Goal: Book appointment/travel/reservation

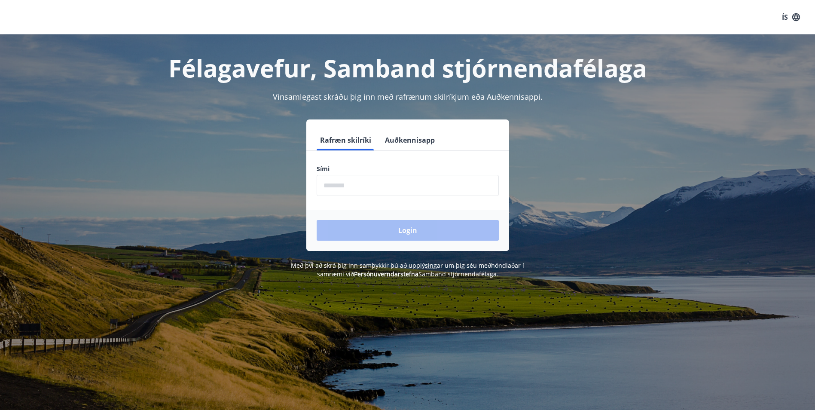
click at [370, 183] on input "phone" at bounding box center [408, 185] width 182 height 21
type input "********"
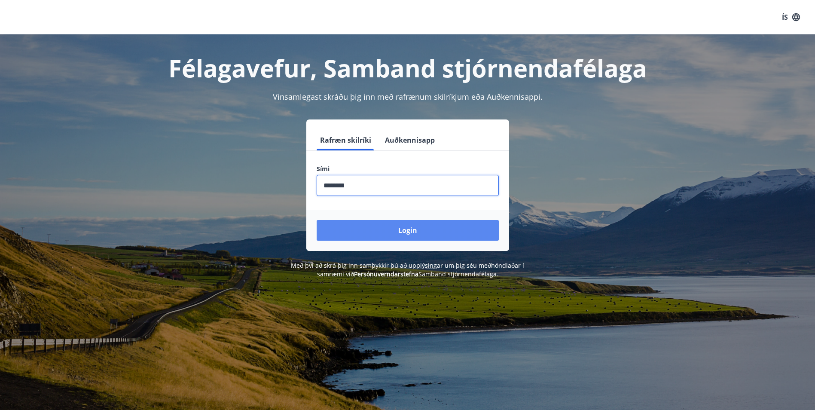
click at [387, 229] on button "Login" at bounding box center [408, 230] width 182 height 21
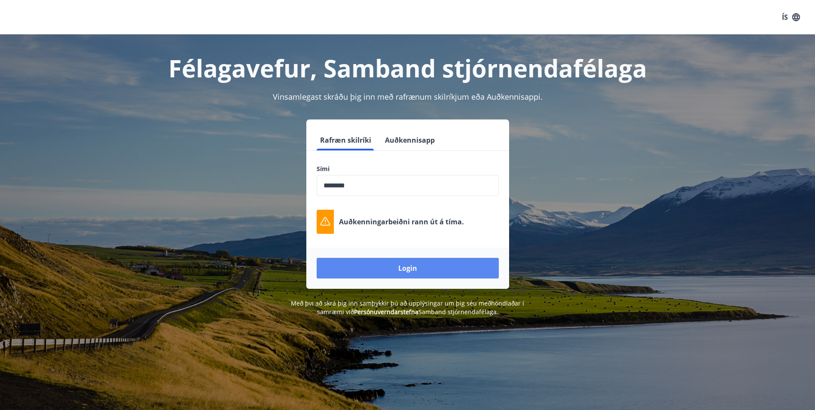
click at [410, 270] on button "Login" at bounding box center [408, 268] width 182 height 21
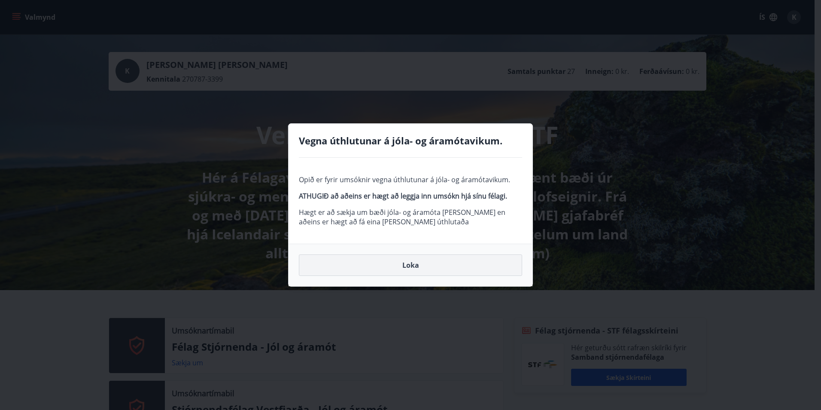
click at [416, 268] on button "Loka" at bounding box center [410, 264] width 223 height 21
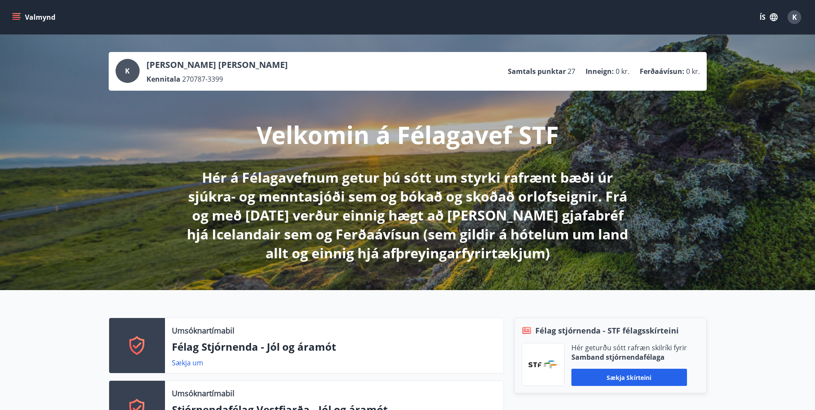
click at [18, 21] on icon "menu" at bounding box center [16, 17] width 9 height 9
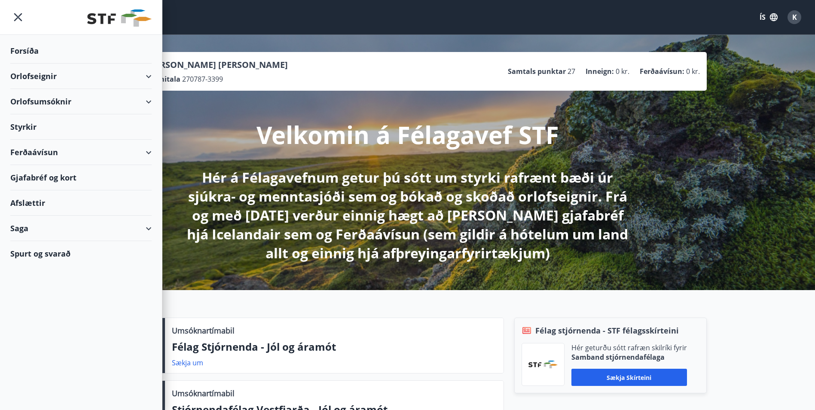
click at [94, 74] on div "Orlofseignir" at bounding box center [80, 76] width 141 height 25
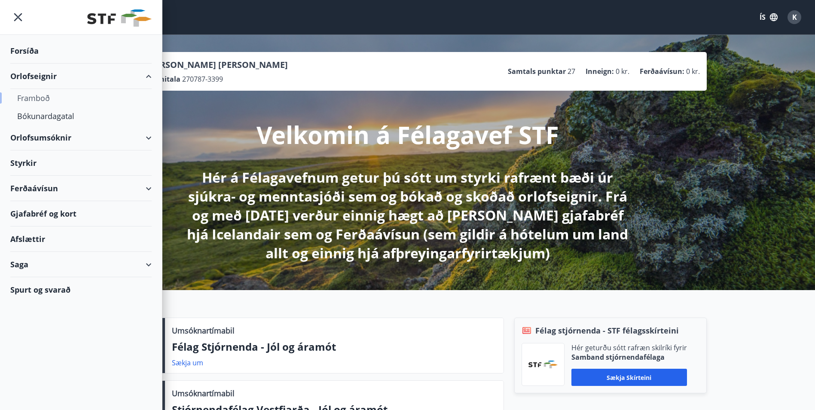
click at [43, 97] on div "Framboð" at bounding box center [81, 98] width 128 height 18
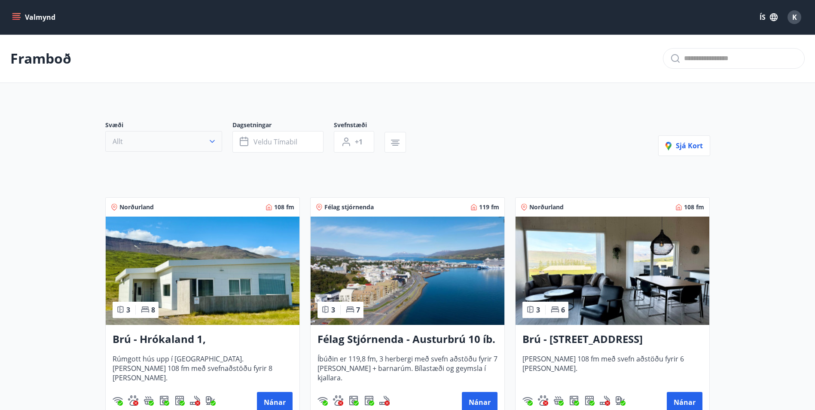
click at [201, 146] on button "Allt" at bounding box center [163, 141] width 117 height 21
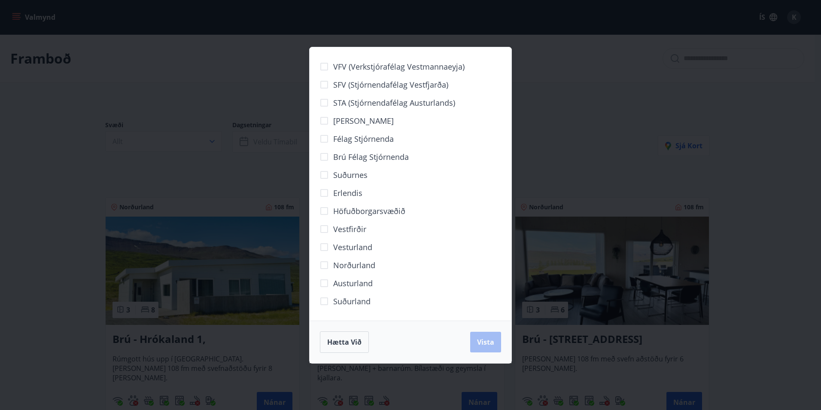
click at [350, 212] on span "Höfuðborgarsvæðið" at bounding box center [369, 210] width 72 height 11
click at [489, 344] on span "Vista" at bounding box center [485, 341] width 17 height 9
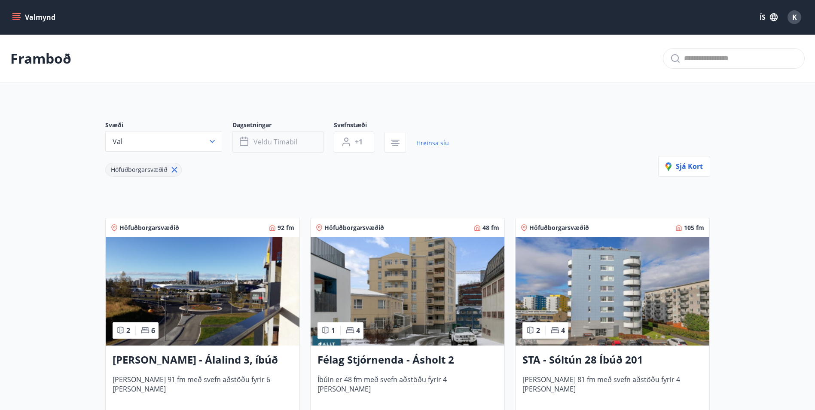
click at [307, 151] on button "Veldu tímabil" at bounding box center [277, 141] width 91 height 21
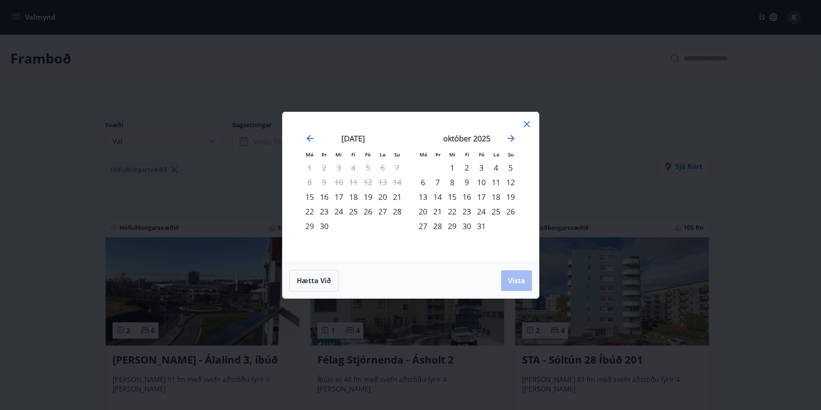
click at [483, 167] on div "3" at bounding box center [481, 167] width 15 height 15
click at [507, 169] on div "5" at bounding box center [511, 167] width 15 height 15
click at [515, 283] on span "Vista" at bounding box center [516, 280] width 17 height 9
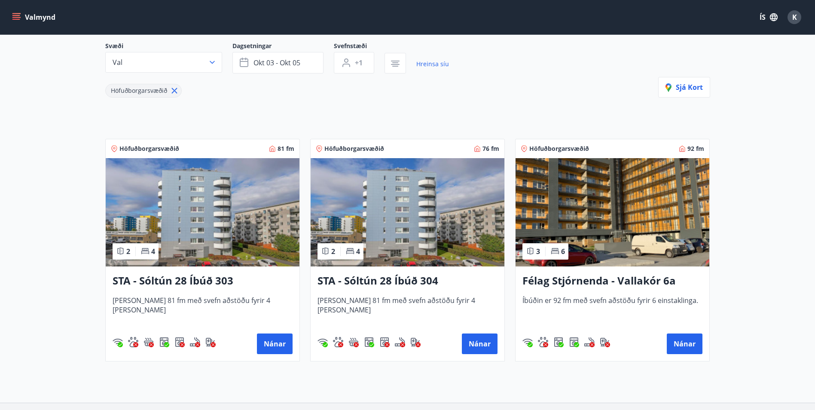
scroll to position [101, 0]
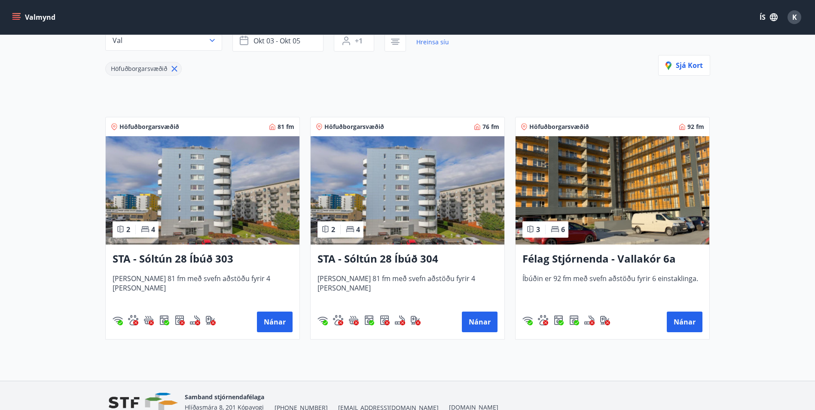
click at [263, 221] on img at bounding box center [203, 190] width 194 height 108
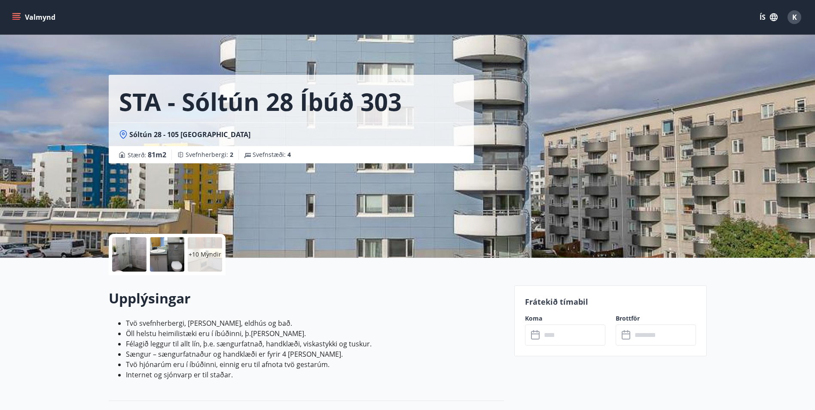
click at [201, 258] on p "+10 Myndir" at bounding box center [205, 254] width 33 height 9
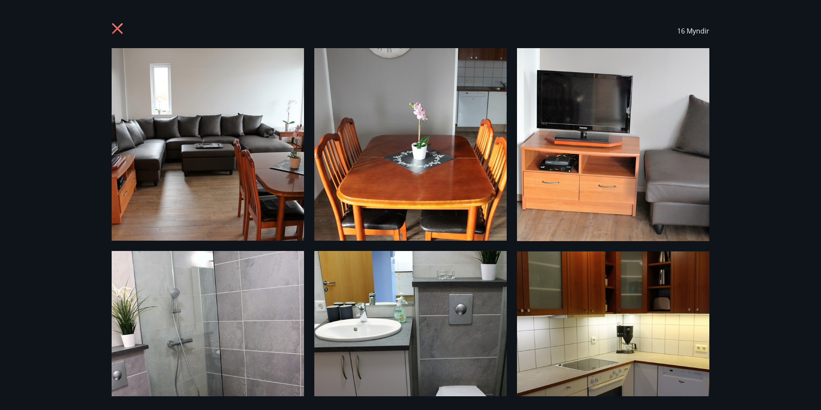
click at [115, 30] on icon at bounding box center [119, 30] width 14 height 14
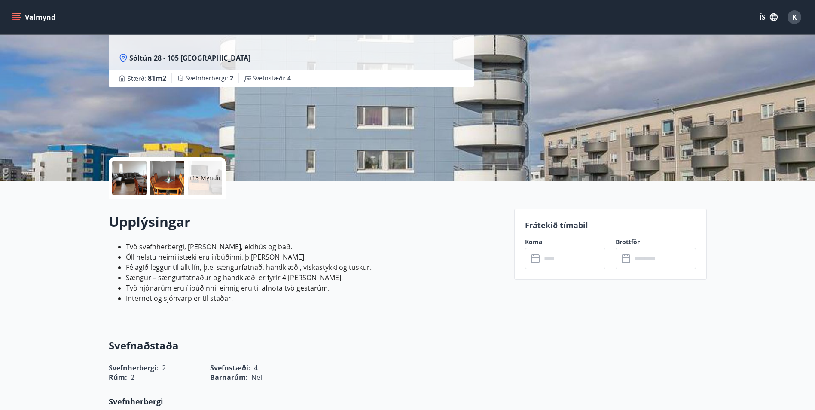
scroll to position [172, 0]
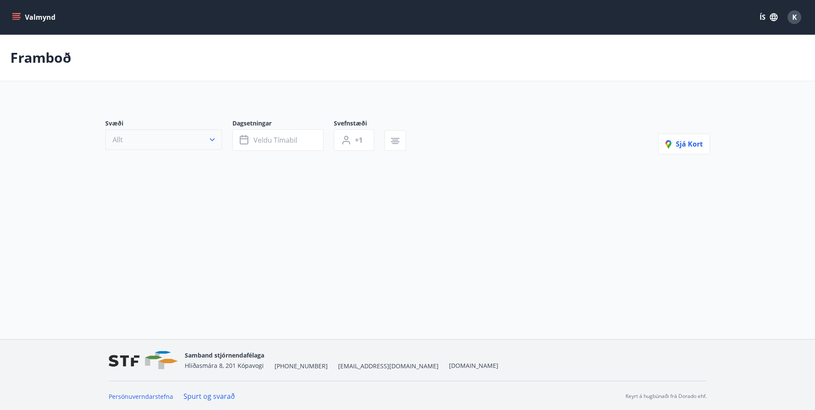
click at [214, 141] on icon "button" at bounding box center [212, 139] width 9 height 9
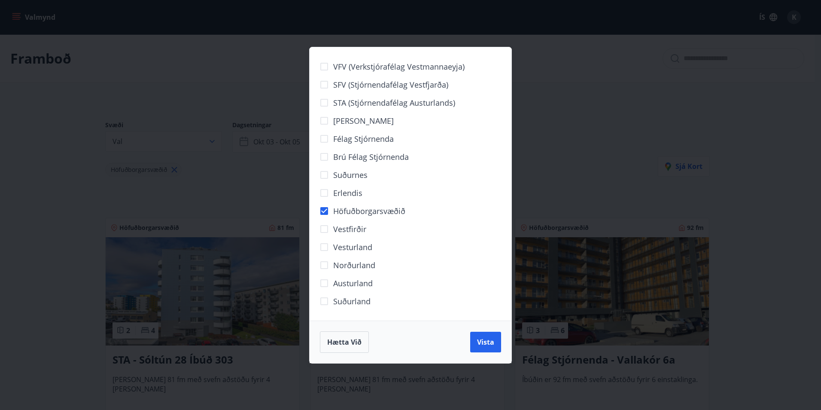
click at [228, 181] on div "VFV (Verkstjórafélag Vestmannaeyja) SFV (Stjórnendafélag Vestfjarða) STA (Stjór…" at bounding box center [410, 205] width 821 height 410
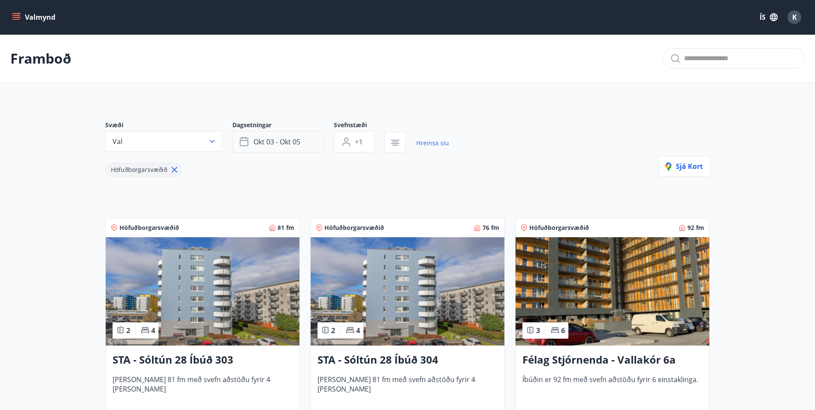
click at [277, 136] on div "Dagsetningar [DATE] - [DATE]" at bounding box center [282, 137] width 101 height 32
drag, startPoint x: 277, startPoint y: 136, endPoint x: 286, endPoint y: 143, distance: 11.3
click at [286, 143] on span "okt 03 - okt 05" at bounding box center [276, 141] width 47 height 9
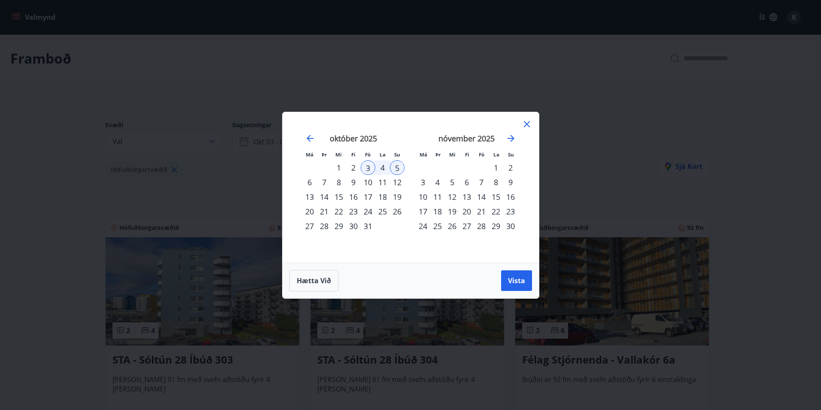
click at [499, 225] on div "29" at bounding box center [496, 226] width 15 height 15
click at [510, 139] on icon "Move forward to switch to the next month." at bounding box center [511, 138] width 10 height 10
click at [385, 166] on div "1" at bounding box center [383, 167] width 15 height 15
click at [520, 281] on span "Vista" at bounding box center [516, 280] width 17 height 9
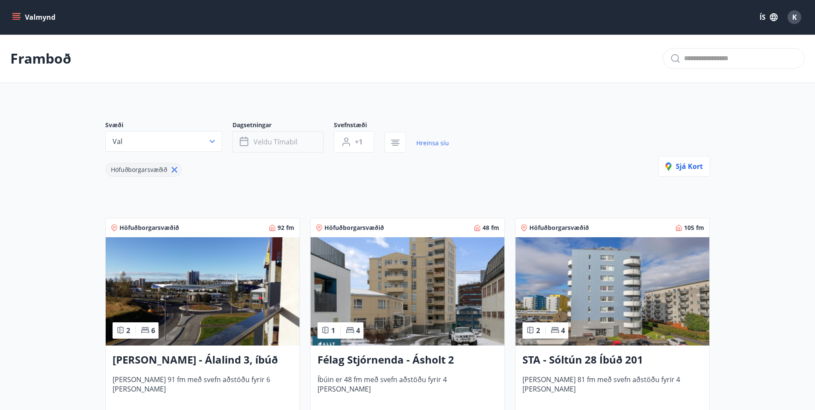
click at [287, 137] on span "Veldu tímabil" at bounding box center [275, 141] width 44 height 9
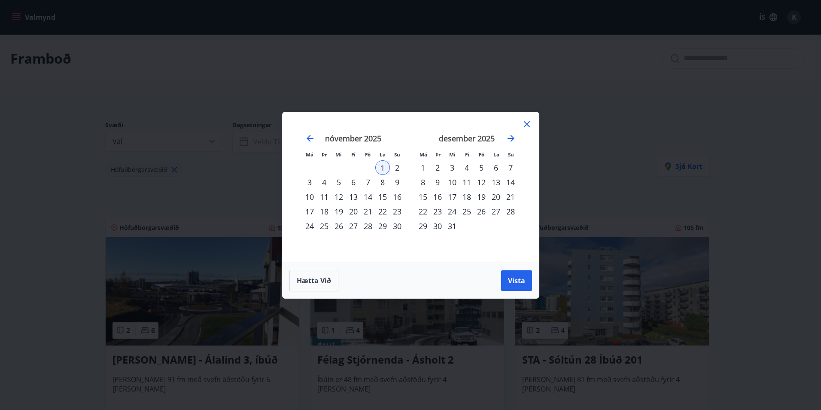
click at [483, 168] on div "5" at bounding box center [481, 167] width 15 height 15
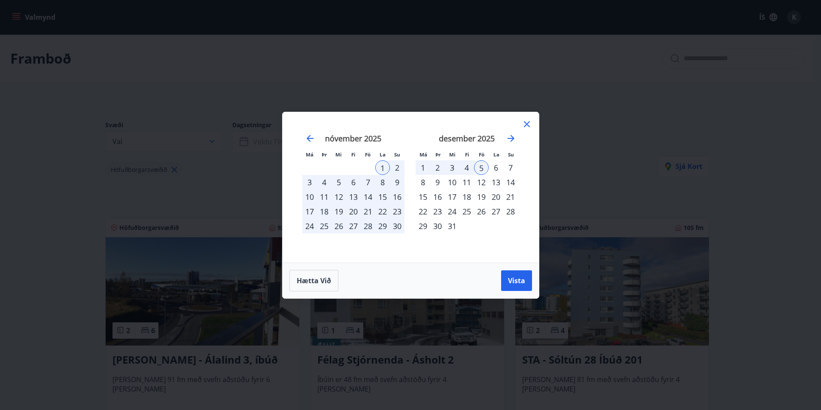
click at [507, 168] on div "7" at bounding box center [511, 167] width 15 height 15
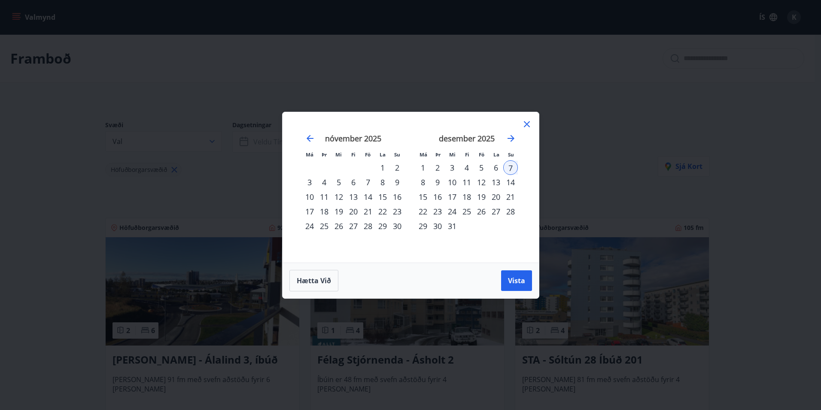
click at [483, 168] on div "5" at bounding box center [481, 167] width 15 height 15
click at [502, 168] on div "6" at bounding box center [496, 167] width 15 height 15
click at [488, 167] on div "5" at bounding box center [481, 167] width 15 height 15
click at [498, 168] on div "6" at bounding box center [496, 167] width 15 height 15
click at [488, 185] on div "12" at bounding box center [481, 182] width 15 height 15
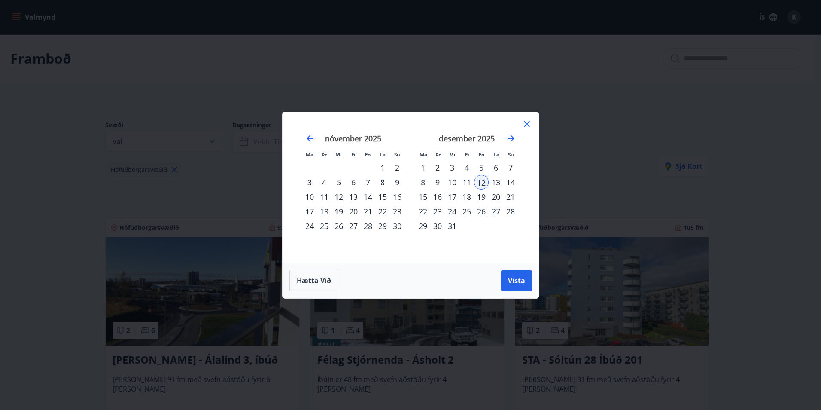
click at [484, 168] on div "5" at bounding box center [481, 167] width 15 height 15
click at [510, 167] on div "7" at bounding box center [511, 167] width 15 height 15
click at [516, 276] on span "Vista" at bounding box center [516, 280] width 17 height 9
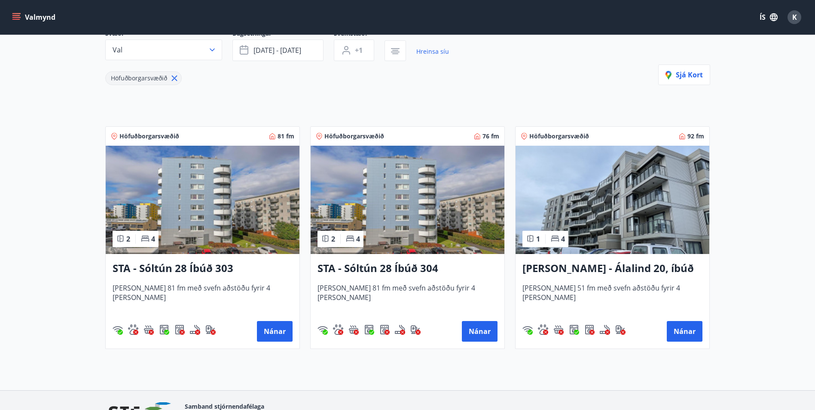
scroll to position [15, 0]
